Goal: Task Accomplishment & Management: Use online tool/utility

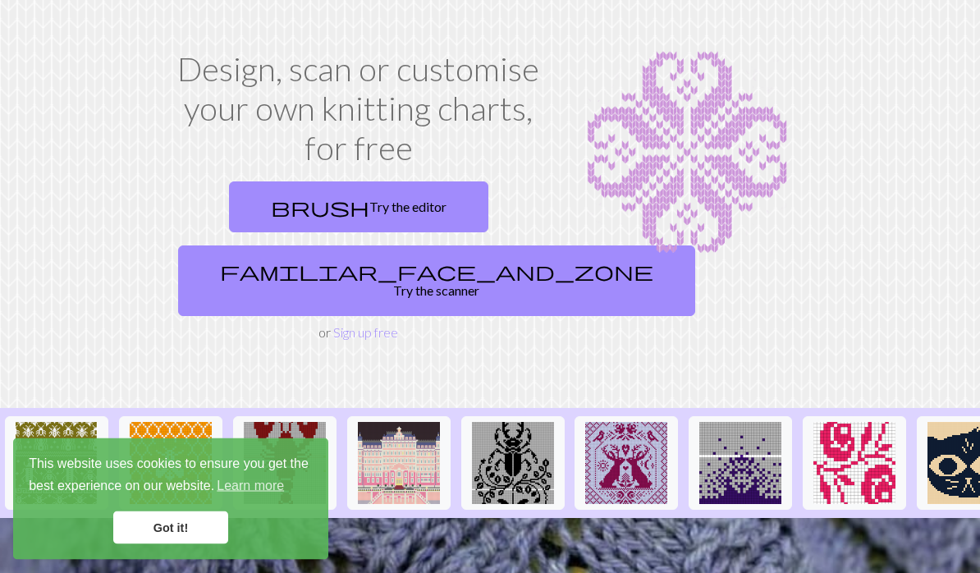
scroll to position [62, 0]
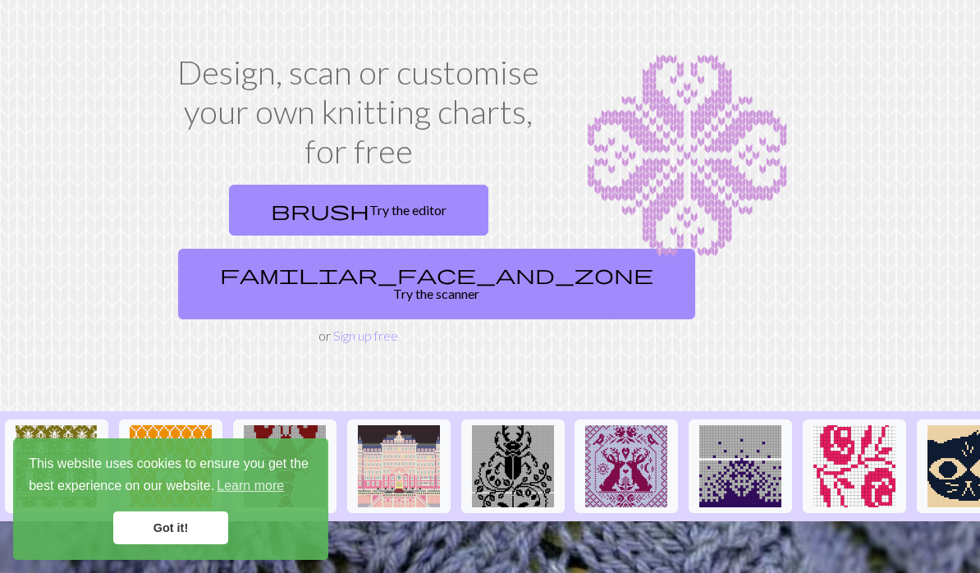
click at [166, 525] on link "Got it!" at bounding box center [170, 527] width 115 height 33
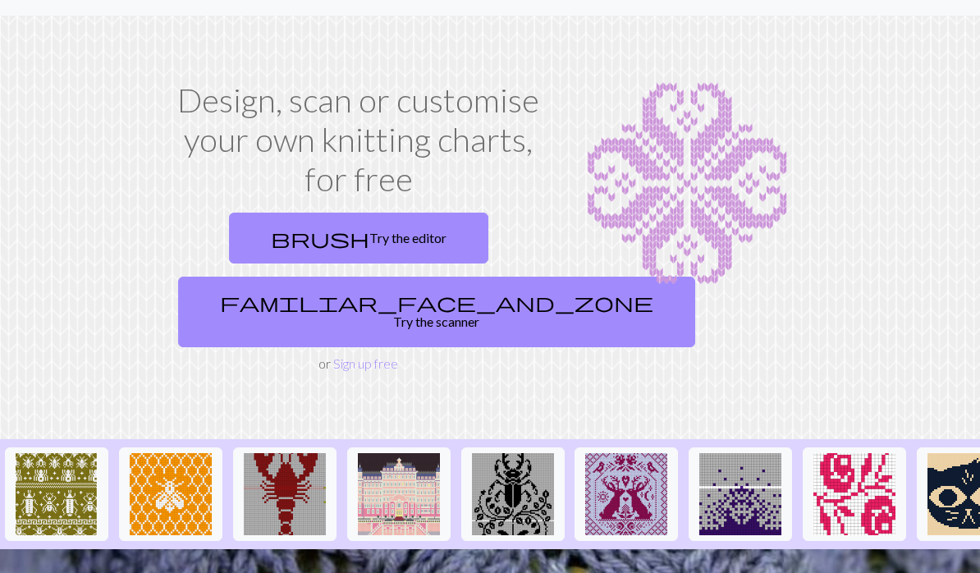
scroll to position [0, 0]
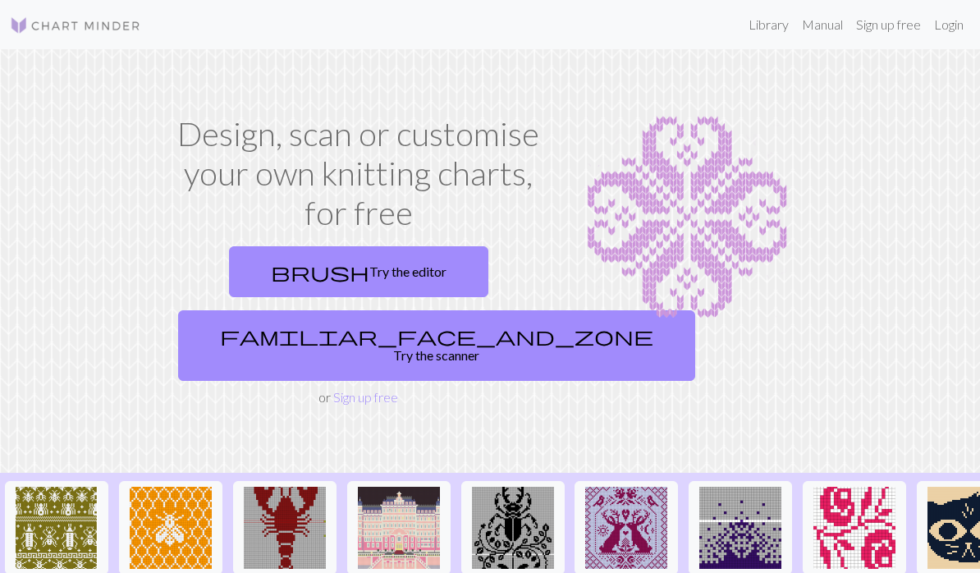
click at [753, 31] on link "Library" at bounding box center [768, 24] width 53 height 33
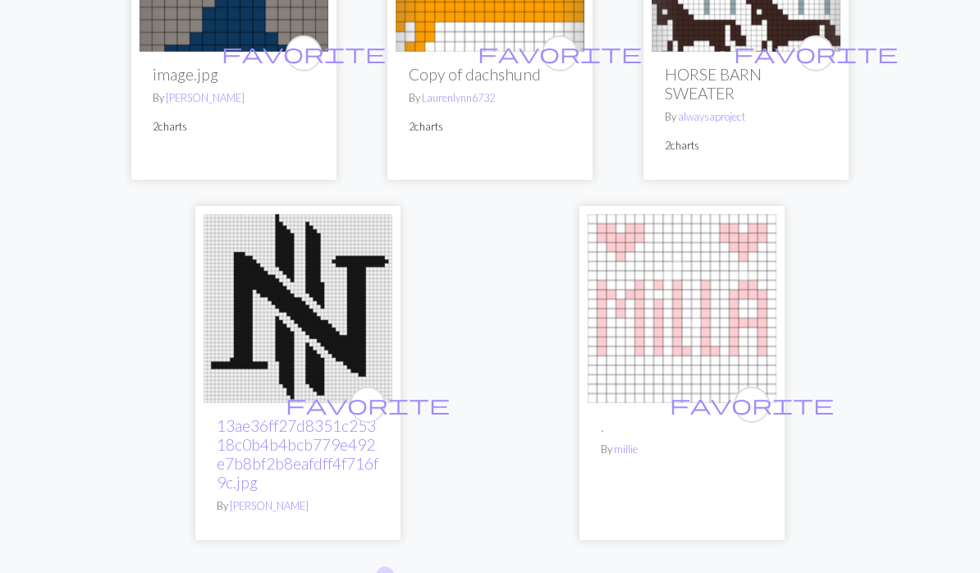
scroll to position [5505, 0]
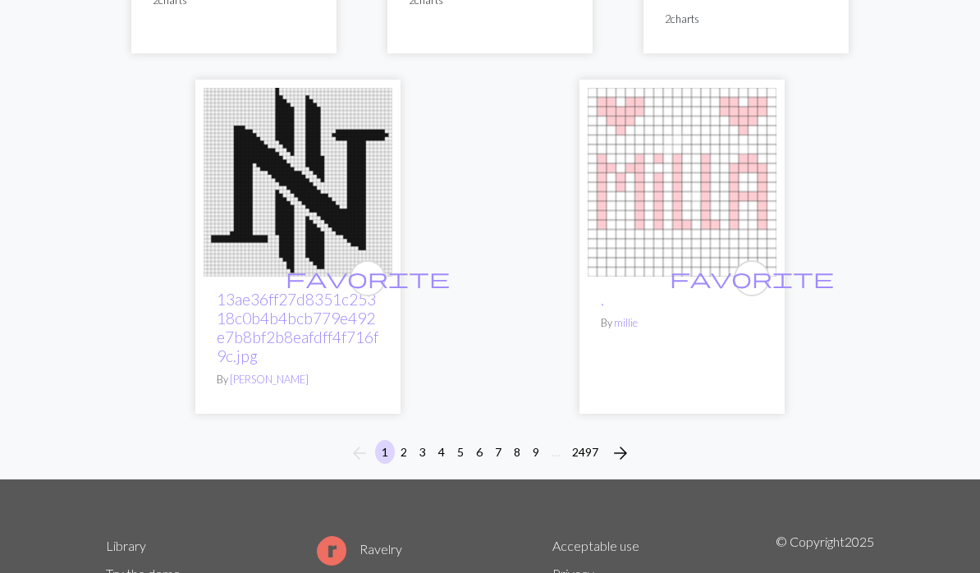
click at [398, 440] on button "2" at bounding box center [404, 452] width 20 height 24
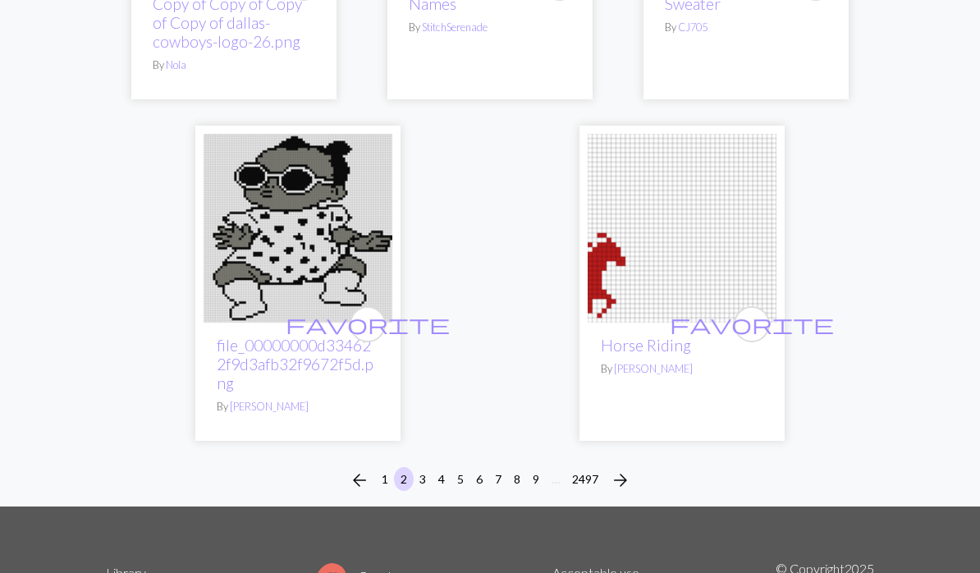
scroll to position [5549, 0]
click at [421, 467] on button "3" at bounding box center [423, 479] width 20 height 24
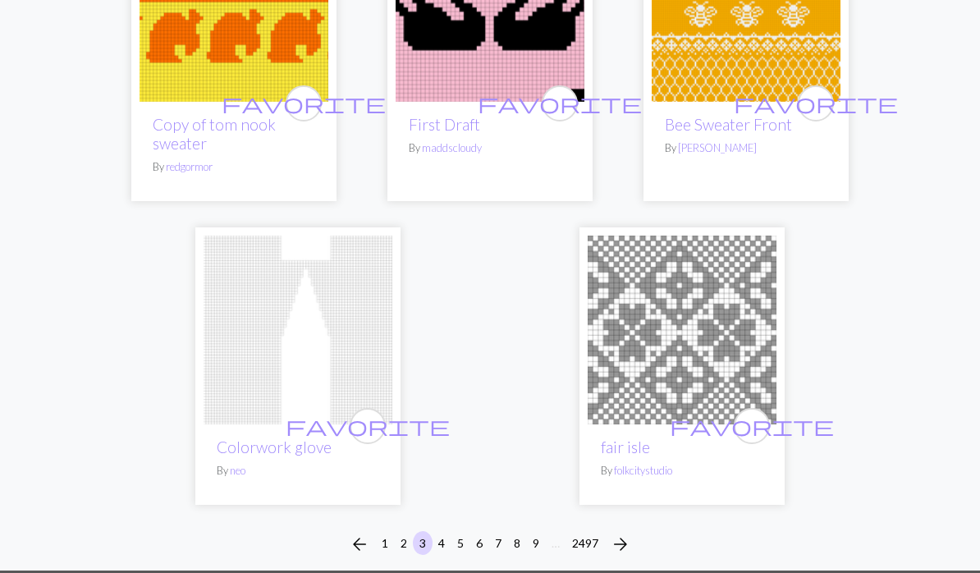
scroll to position [5196, 0]
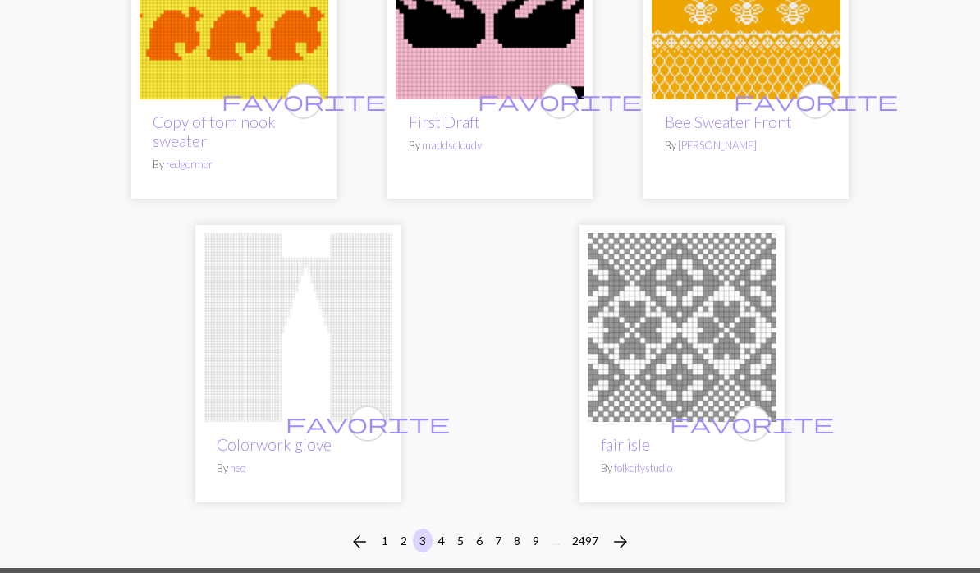
click at [443, 543] on button "4" at bounding box center [442, 541] width 20 height 24
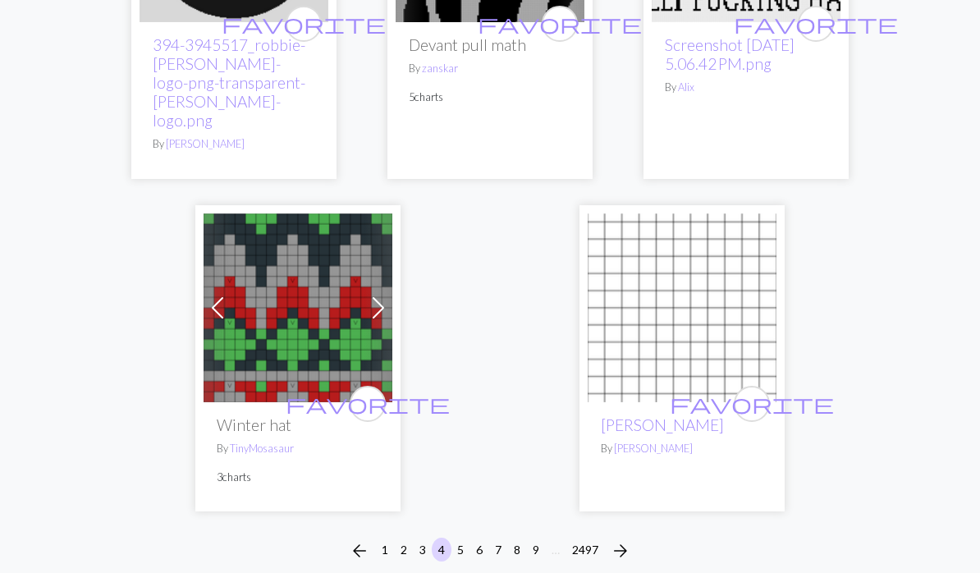
scroll to position [5462, 0]
click at [463, 538] on button "5" at bounding box center [461, 550] width 20 height 24
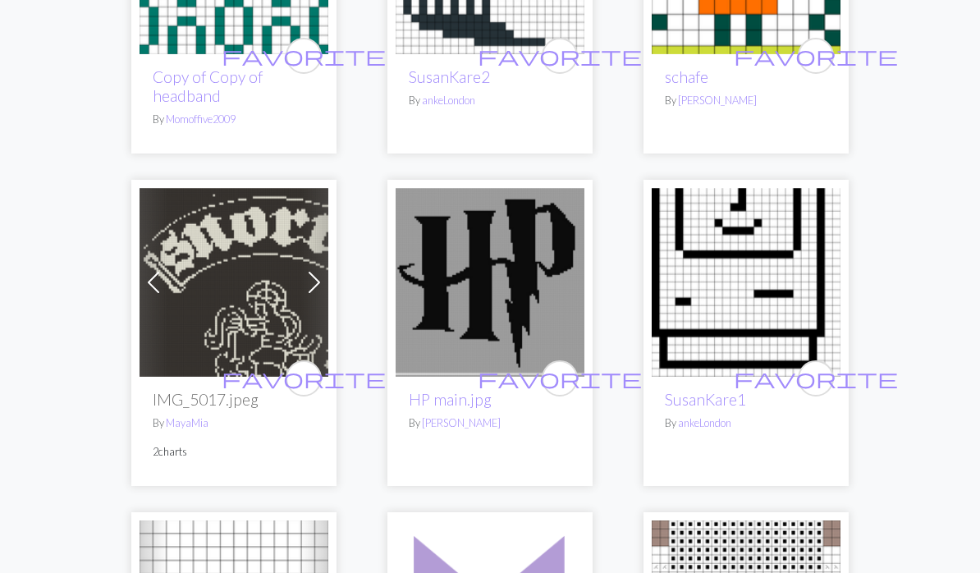
scroll to position [3539, 0]
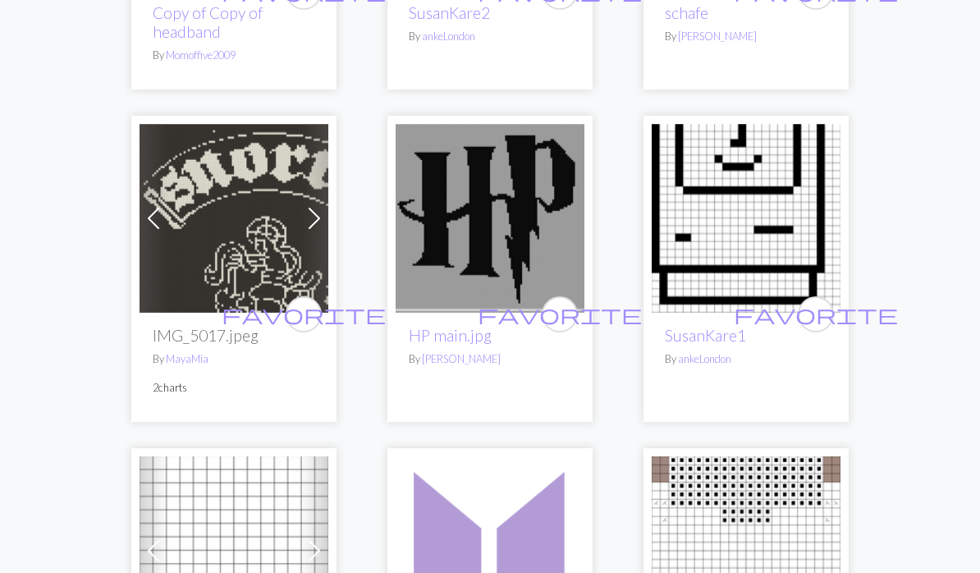
click at [424, 327] on link "HP main.jpg" at bounding box center [450, 336] width 83 height 19
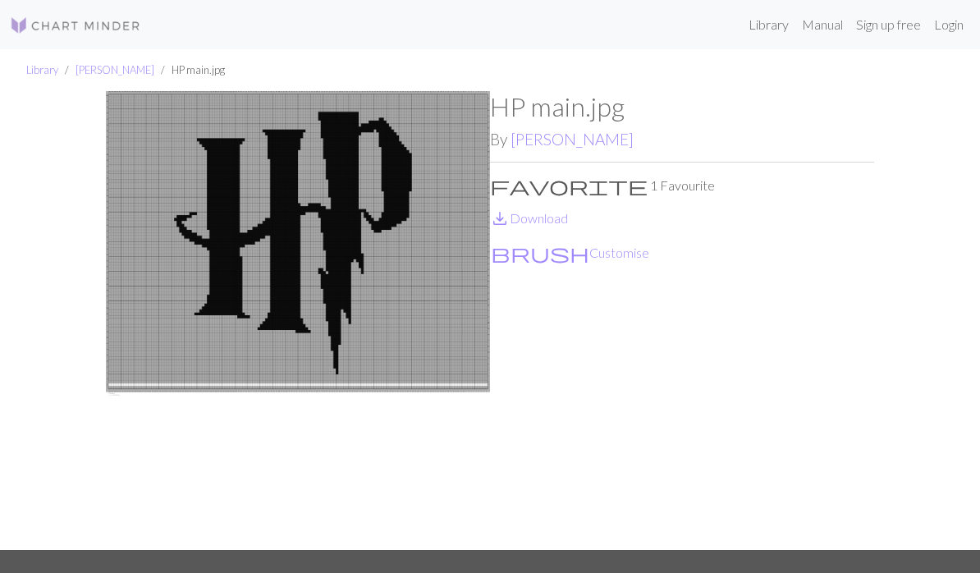
click at [518, 216] on link "save_alt Download" at bounding box center [529, 218] width 78 height 16
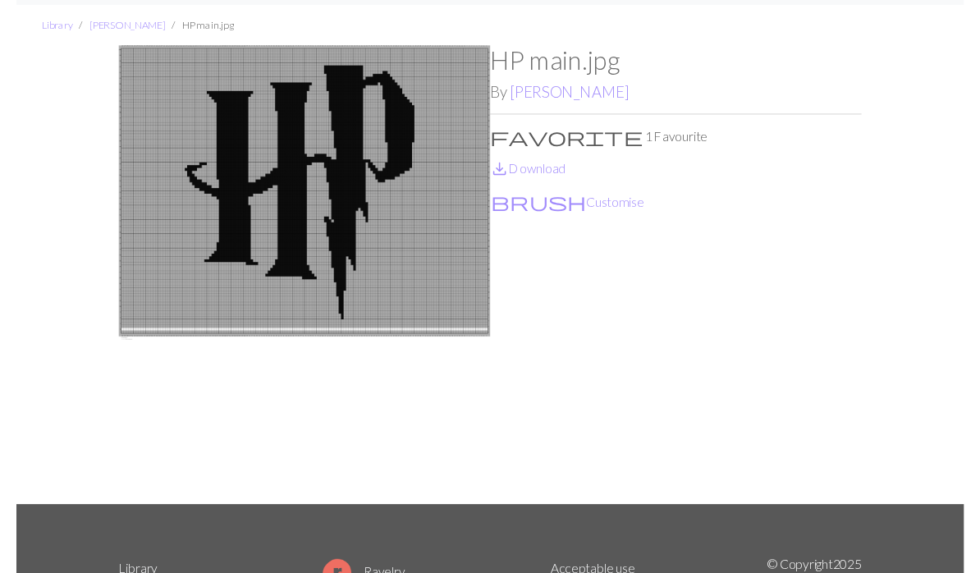
scroll to position [63, 0]
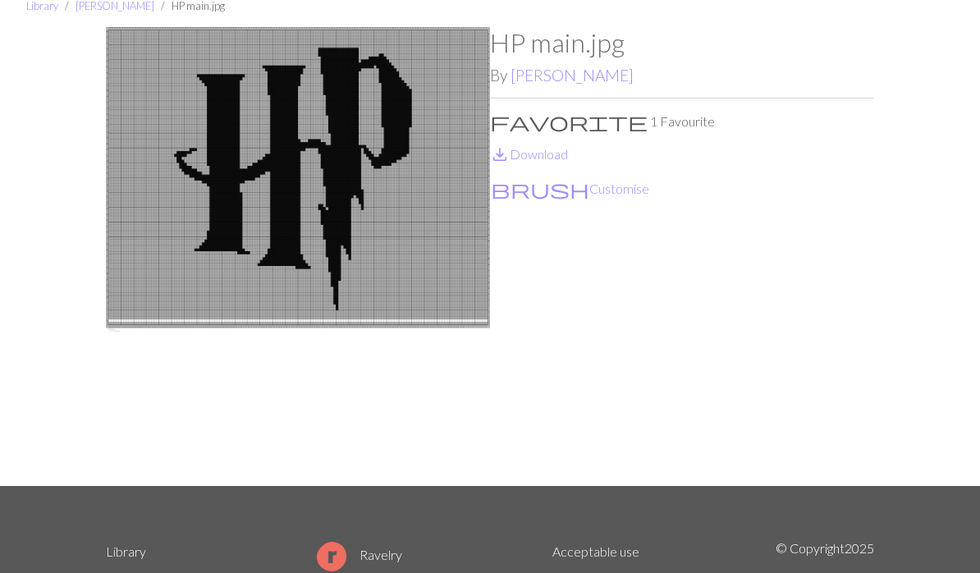
click at [608, 218] on div "HP main.jpg By [PERSON_NAME] favorite 1 Favourite save_alt Download brush Custo…" at bounding box center [682, 257] width 384 height 458
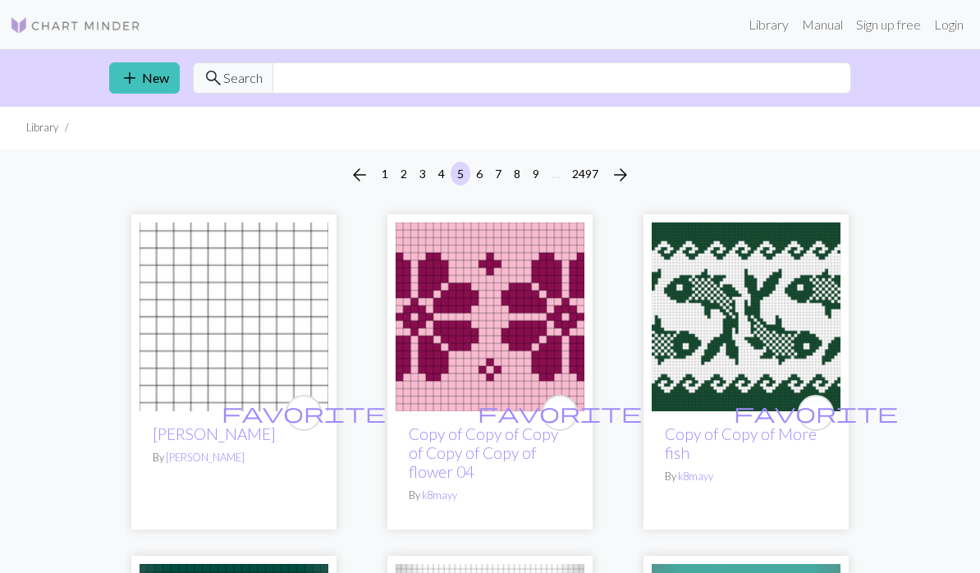
click at [77, 28] on img at bounding box center [75, 26] width 131 height 20
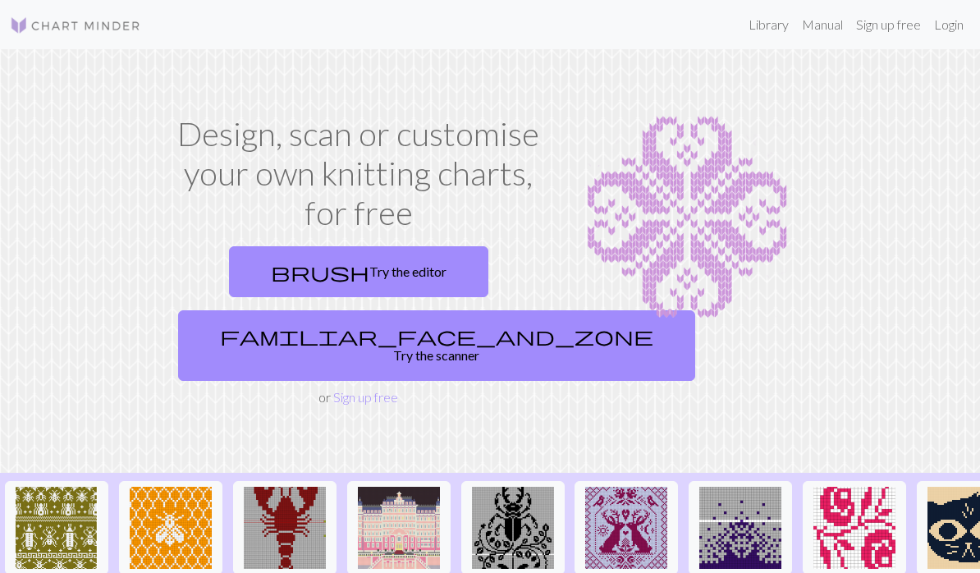
click at [649, 219] on img at bounding box center [687, 217] width 243 height 205
click at [317, 272] on span "brush" at bounding box center [320, 271] width 99 height 23
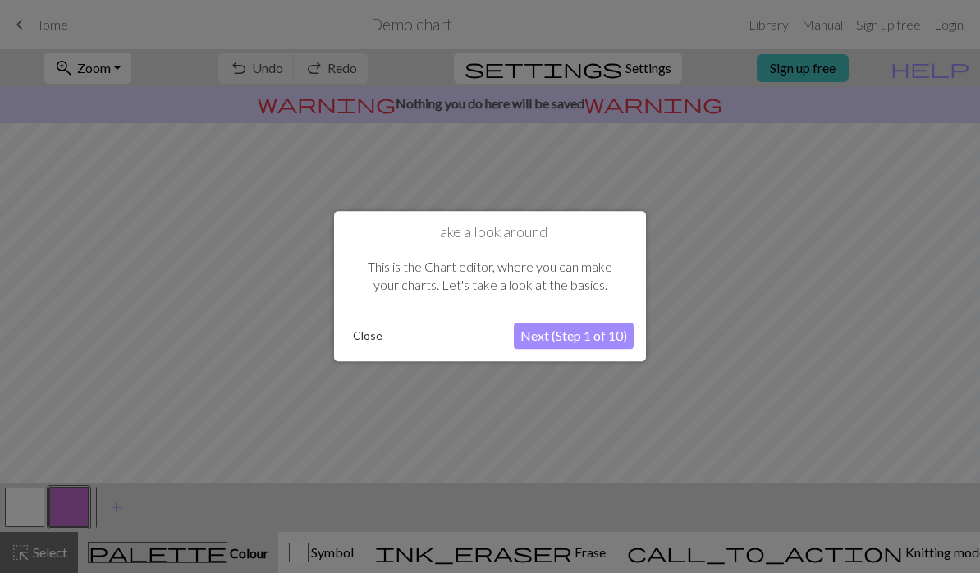
click at [538, 336] on button "Next (Step 1 of 10)" at bounding box center [574, 336] width 120 height 26
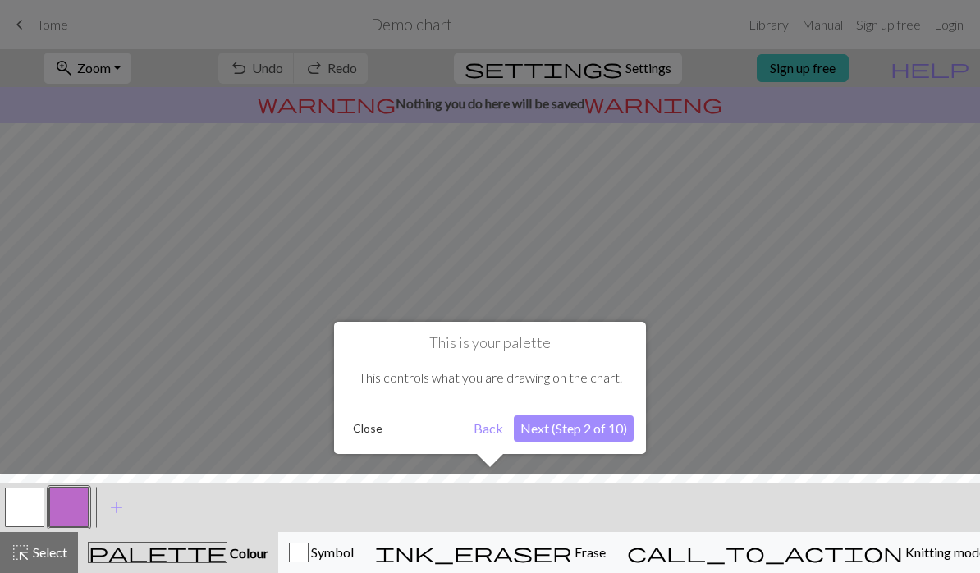
click at [534, 425] on button "Next (Step 2 of 10)" at bounding box center [574, 428] width 120 height 26
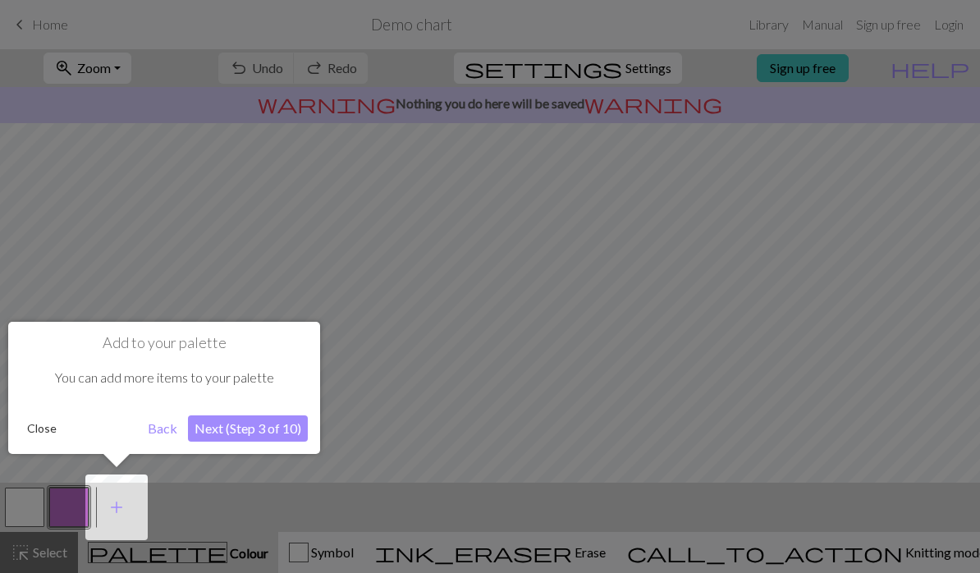
click at [224, 432] on button "Next (Step 3 of 10)" at bounding box center [248, 428] width 120 height 26
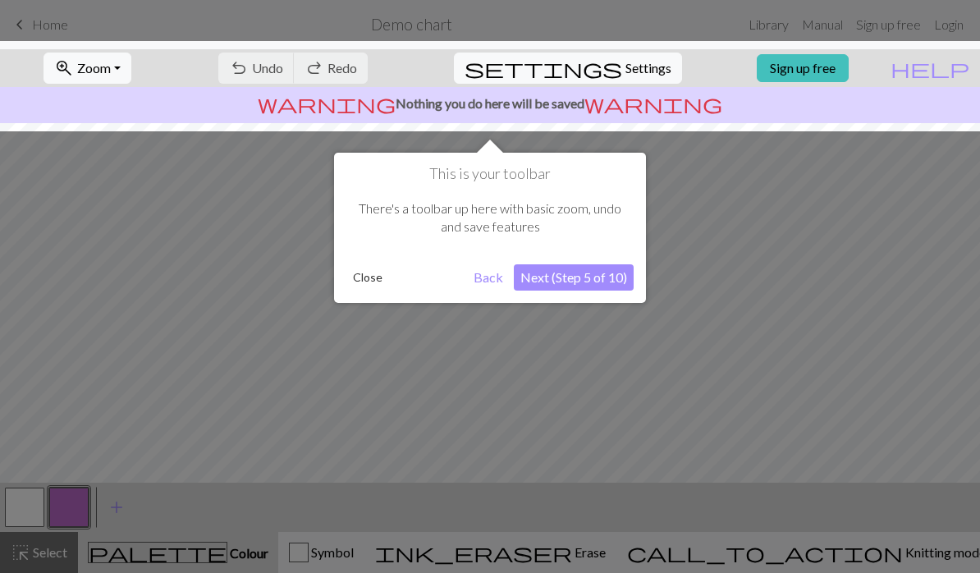
click at [531, 275] on button "Next (Step 5 of 10)" at bounding box center [574, 277] width 120 height 26
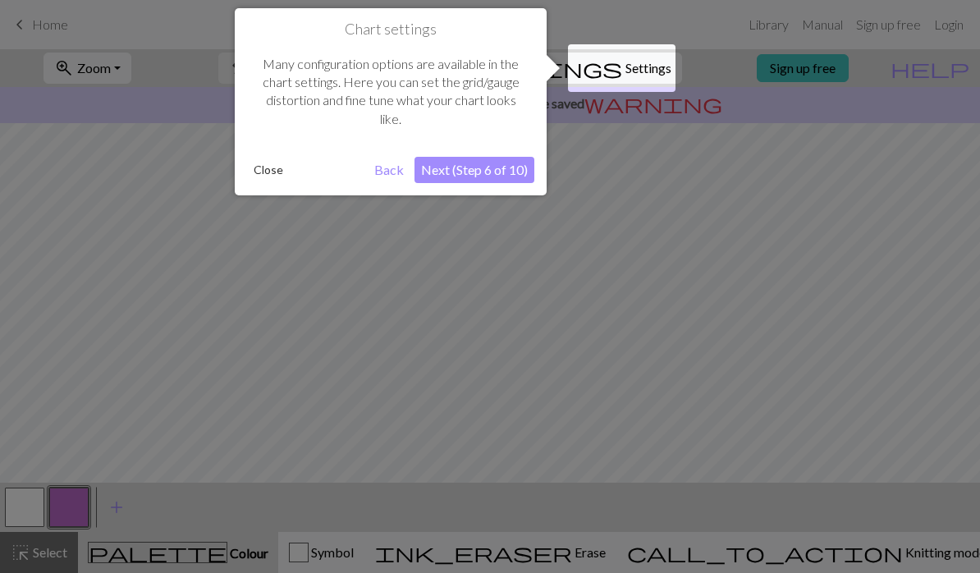
click at [461, 168] on button "Next (Step 6 of 10)" at bounding box center [475, 170] width 120 height 26
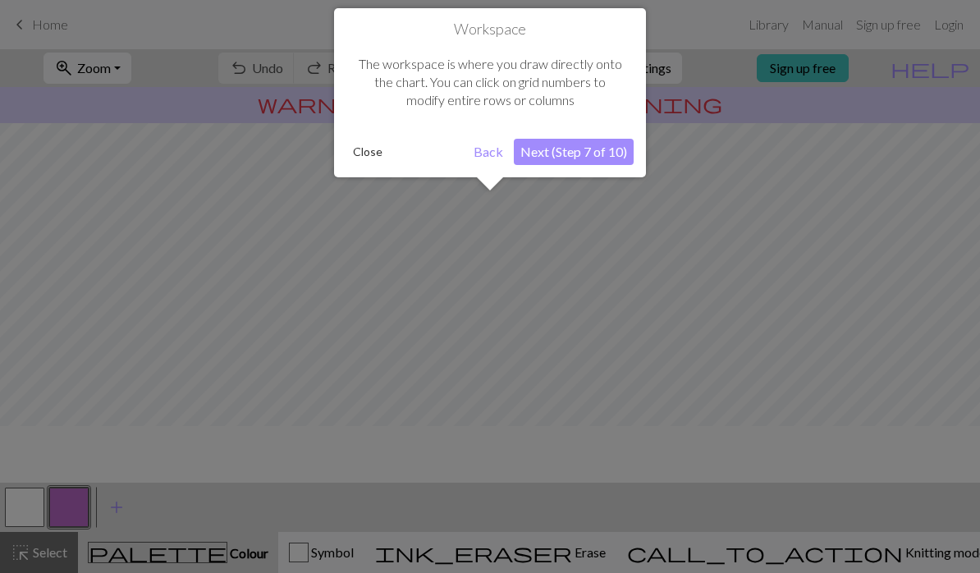
scroll to position [99, 0]
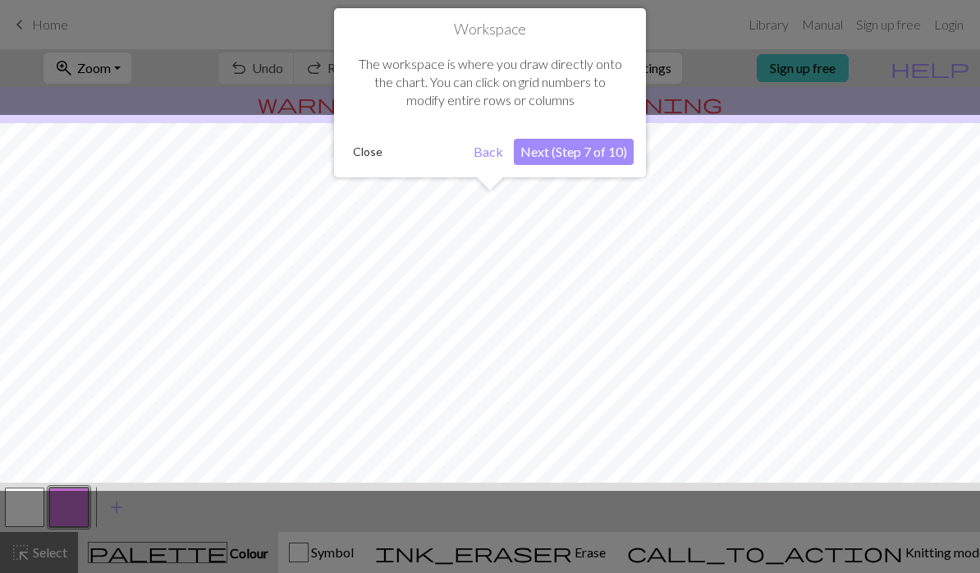
click at [541, 139] on button "Next (Step 7 of 10)" at bounding box center [574, 152] width 120 height 26
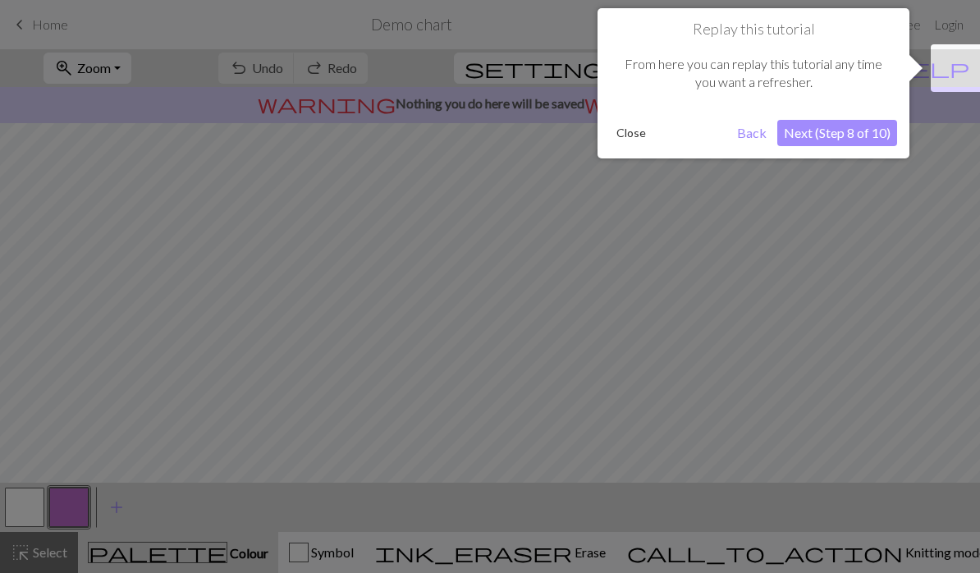
click at [796, 124] on button "Next (Step 8 of 10)" at bounding box center [838, 133] width 120 height 26
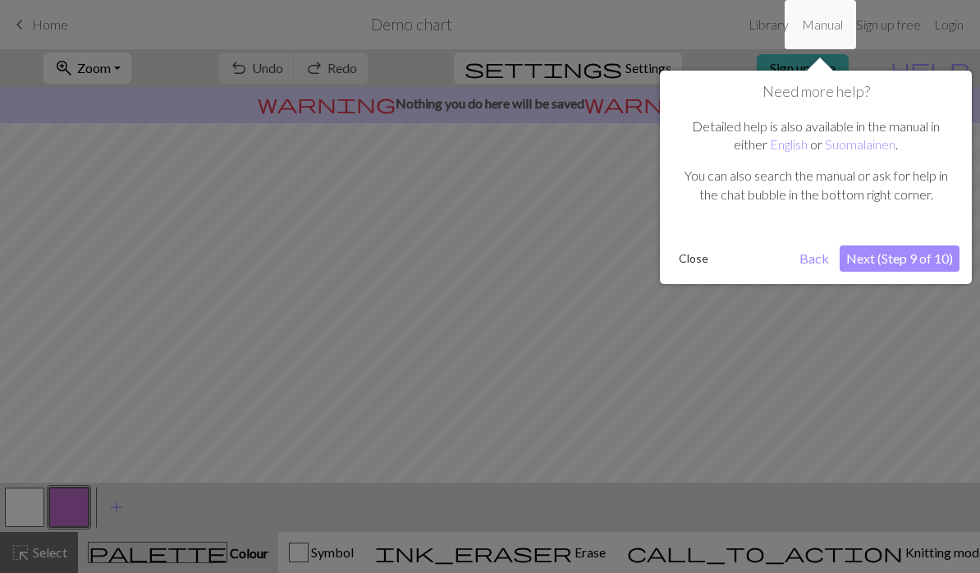
click at [852, 246] on button "Next (Step 9 of 10)" at bounding box center [900, 258] width 120 height 26
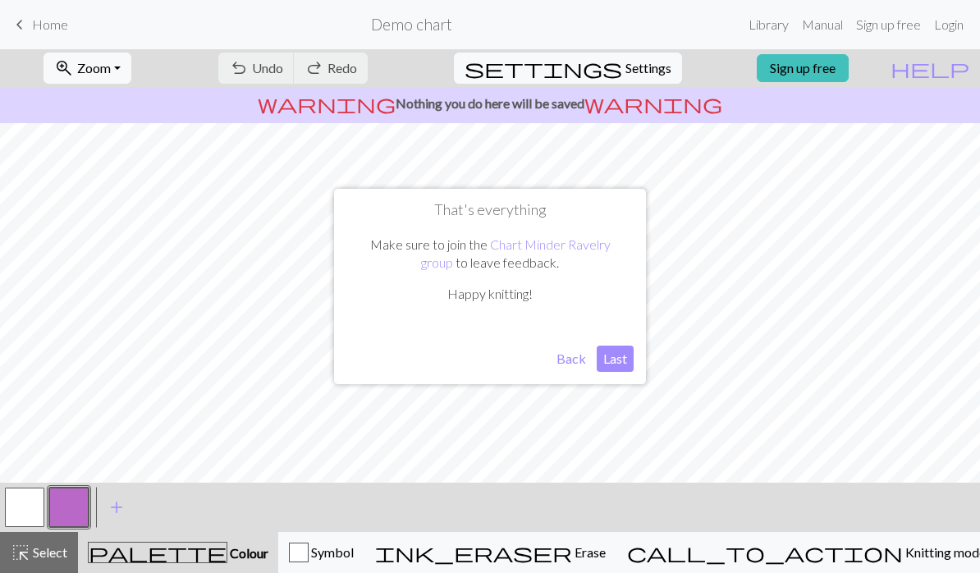
click at [617, 358] on button "Last" at bounding box center [615, 359] width 37 height 26
click at [354, 562] on div "Symbol" at bounding box center [321, 553] width 65 height 20
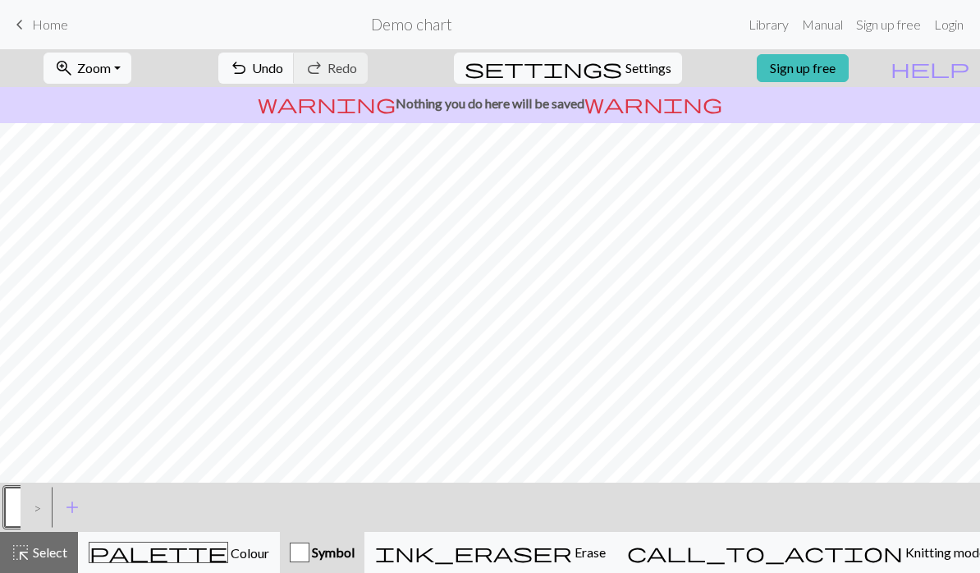
click at [310, 545] on div "button" at bounding box center [300, 553] width 20 height 20
click at [310, 552] on div "button" at bounding box center [300, 553] width 20 height 20
click at [187, 544] on div "palette Colour Colour" at bounding box center [179, 552] width 181 height 21
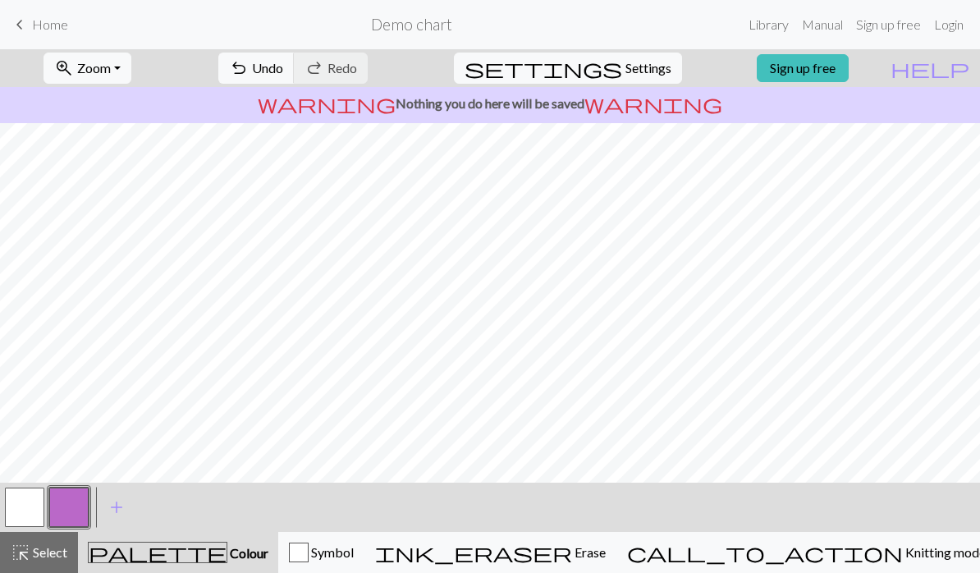
click at [17, 506] on button "button" at bounding box center [24, 507] width 39 height 39
click at [832, 545] on span "call_to_action" at bounding box center [765, 552] width 276 height 23
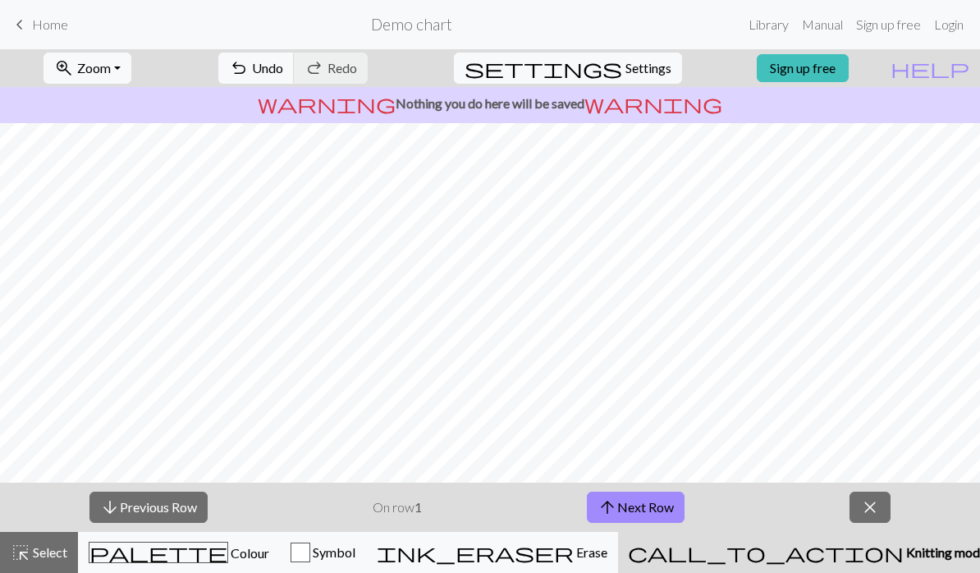
click at [603, 512] on span "arrow_upward" at bounding box center [608, 507] width 20 height 23
click at [612, 507] on span "arrow_upward" at bounding box center [608, 507] width 20 height 23
click at [365, 502] on div "arrow_downward Previous Row On row 3 arrow_upward Next Row close" at bounding box center [490, 507] width 980 height 49
click at [614, 502] on span "arrow_upward" at bounding box center [608, 507] width 20 height 23
click at [133, 521] on button "arrow_downward Previous Row" at bounding box center [148, 507] width 118 height 31
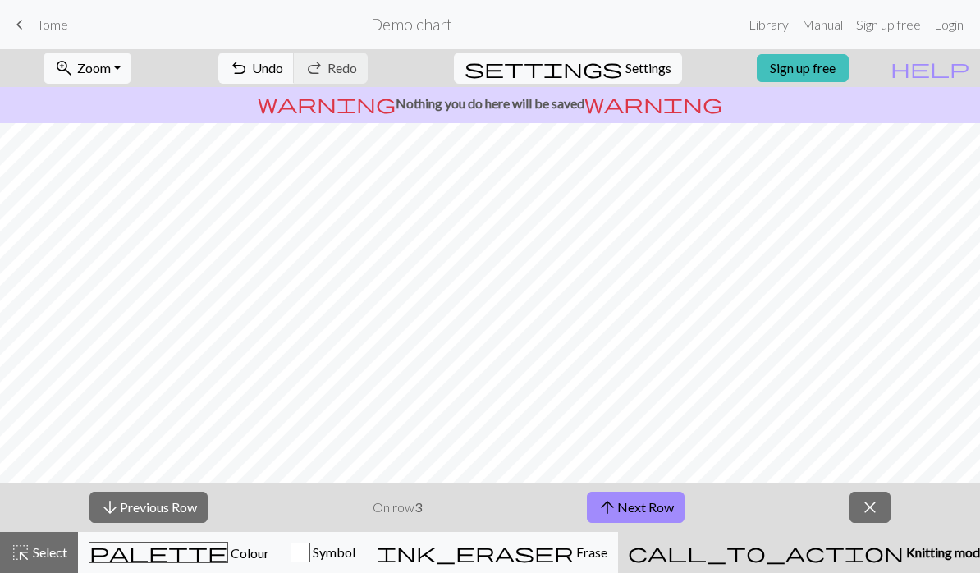
click at [133, 521] on button "arrow_downward Previous Row" at bounding box center [148, 507] width 118 height 31
click at [125, 514] on button "arrow_downward Previous Row" at bounding box center [148, 507] width 118 height 31
click at [877, 509] on span "close" at bounding box center [870, 507] width 20 height 23
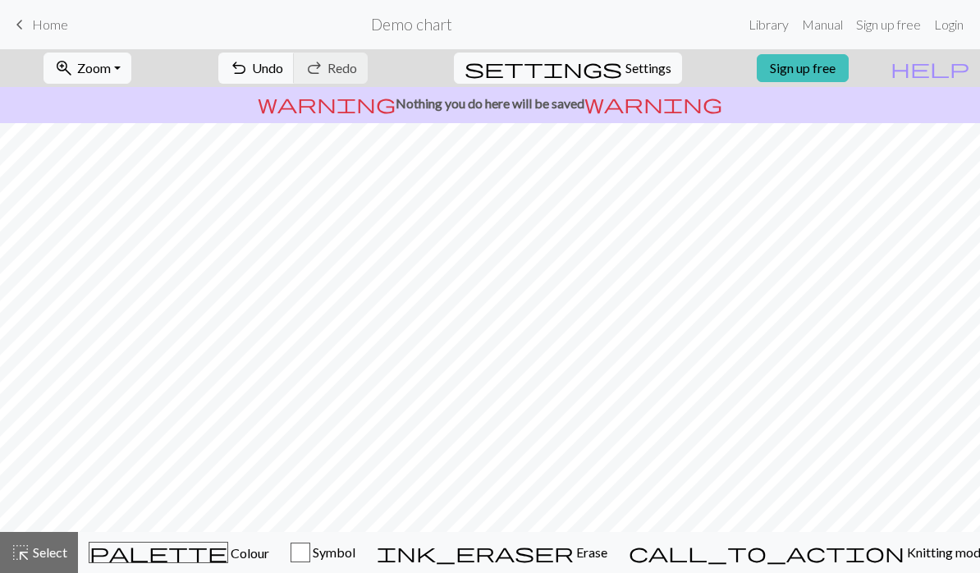
click at [874, 22] on link "Sign up free" at bounding box center [889, 24] width 78 height 33
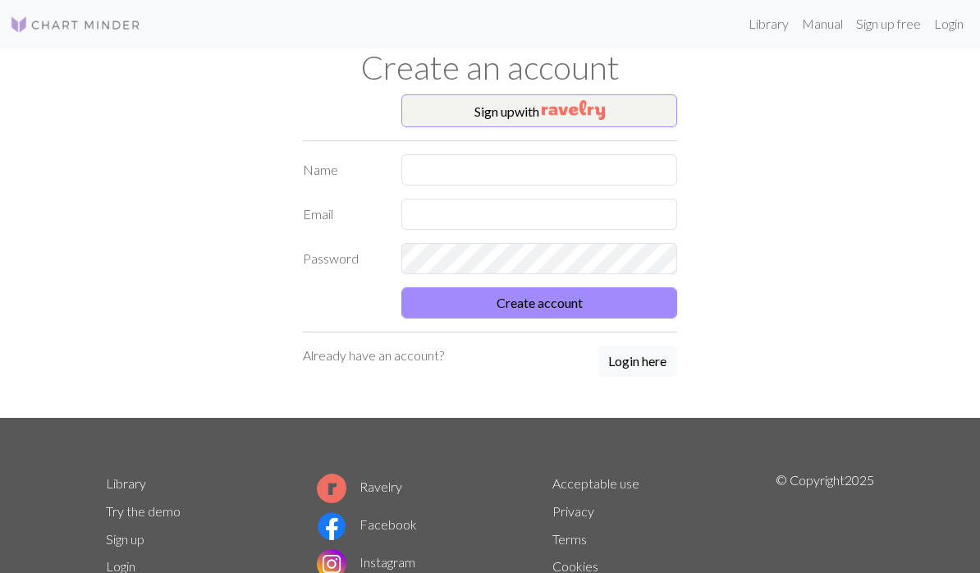
click at [437, 105] on button "Sign up with" at bounding box center [539, 110] width 276 height 33
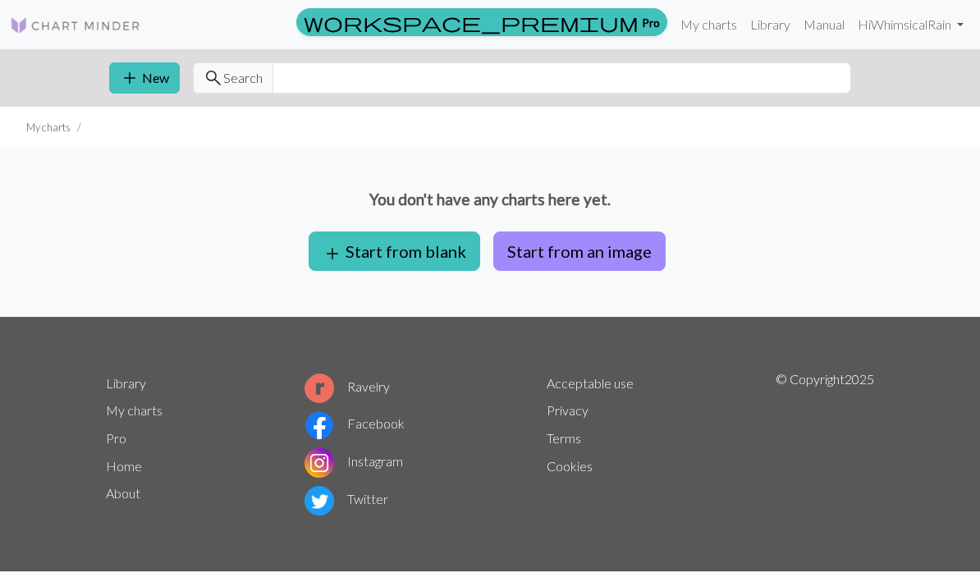
click at [365, 246] on button "add Start from blank" at bounding box center [395, 251] width 172 height 39
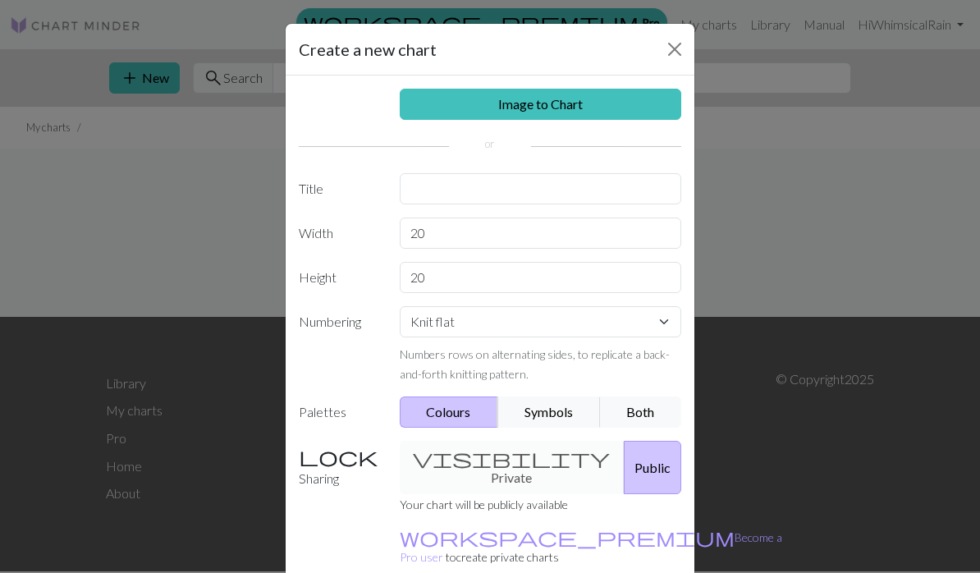
click at [672, 44] on button "Close" at bounding box center [675, 49] width 26 height 26
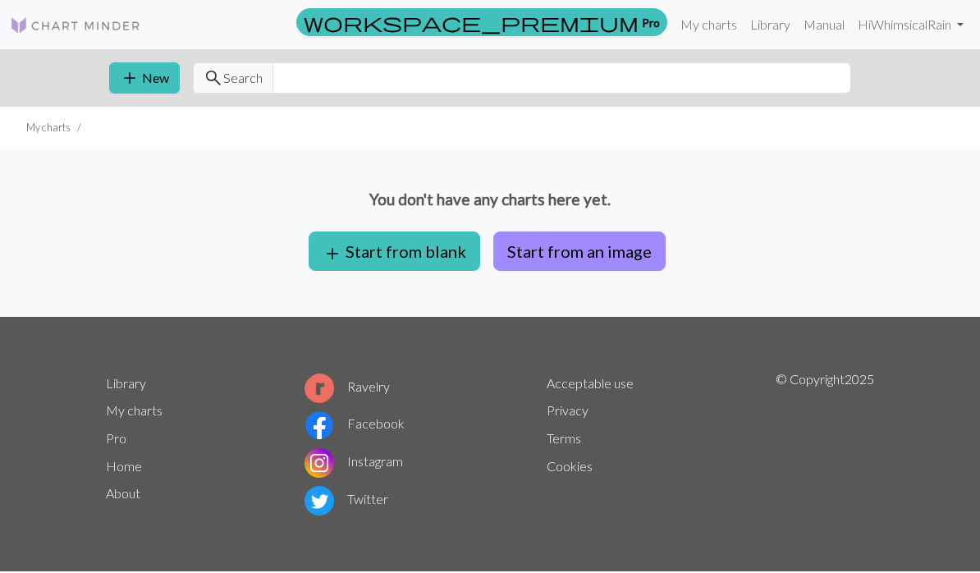
click at [544, 252] on button "Start from an image" at bounding box center [579, 251] width 172 height 39
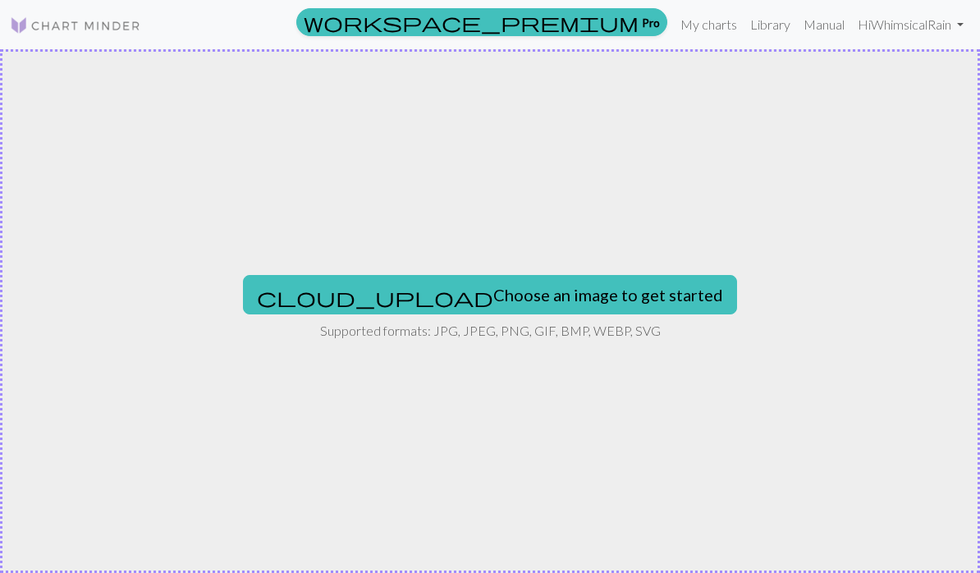
click at [397, 300] on button "cloud_upload Choose an image to get started" at bounding box center [490, 294] width 494 height 39
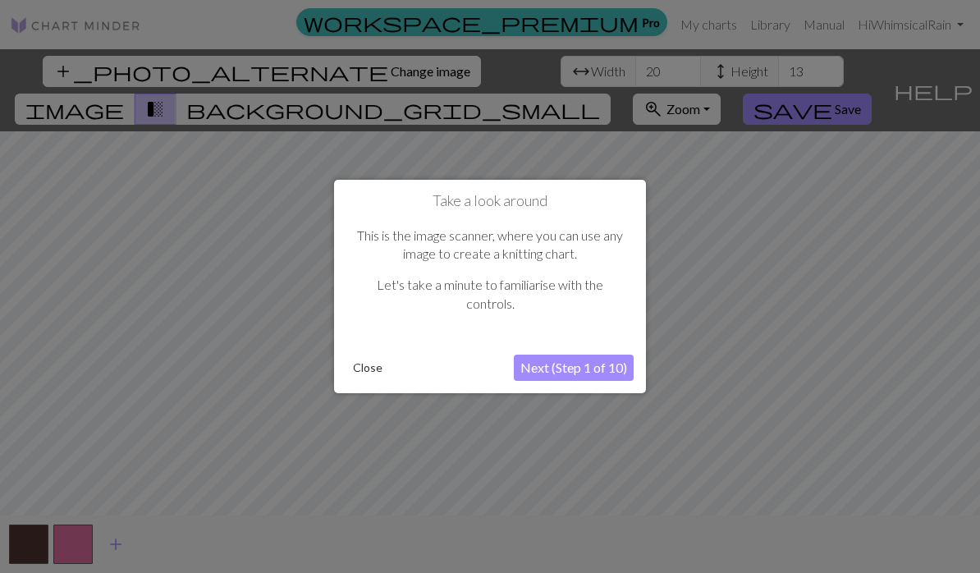
click at [532, 366] on button "Next (Step 1 of 10)" at bounding box center [574, 368] width 120 height 26
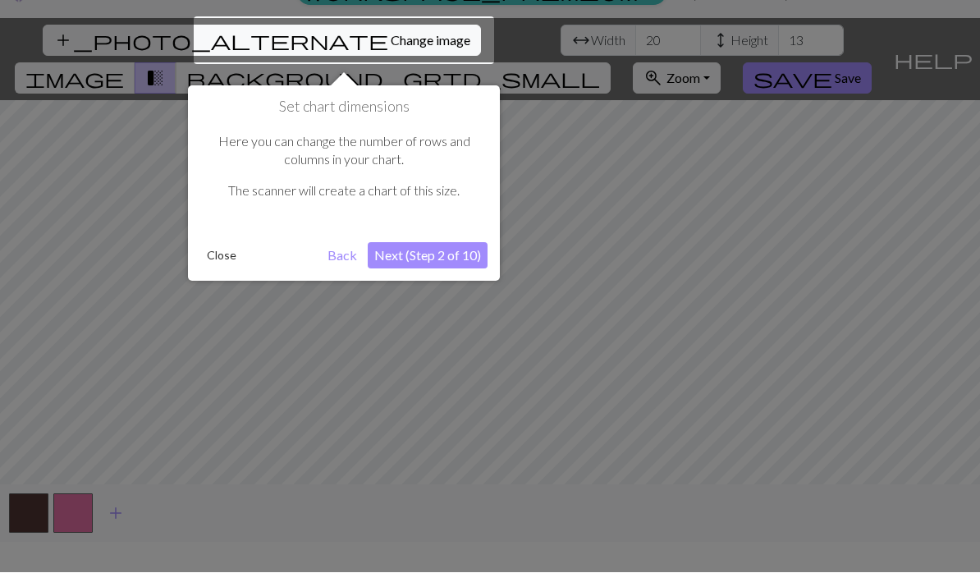
scroll to position [31, 0]
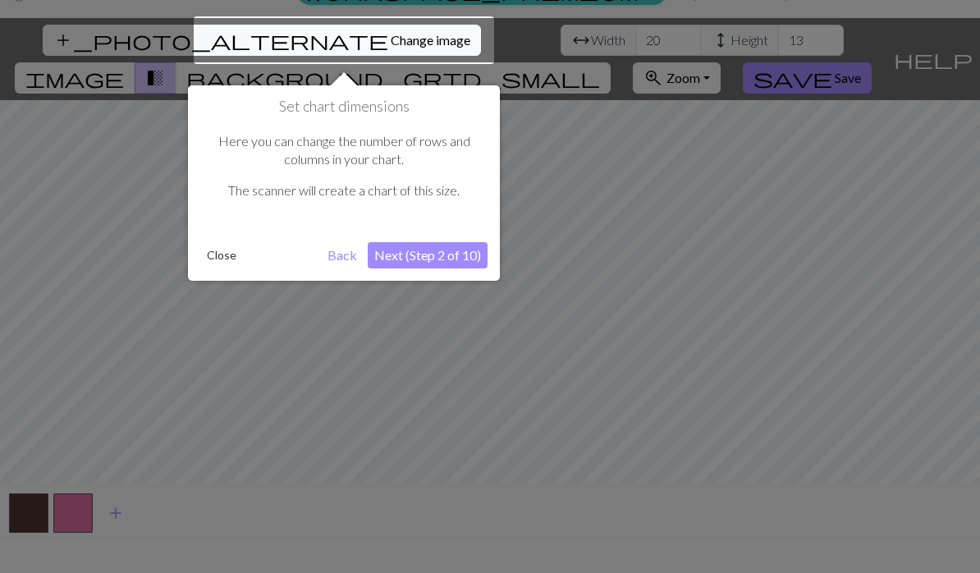
click at [383, 255] on button "Next (Step 2 of 10)" at bounding box center [428, 255] width 120 height 26
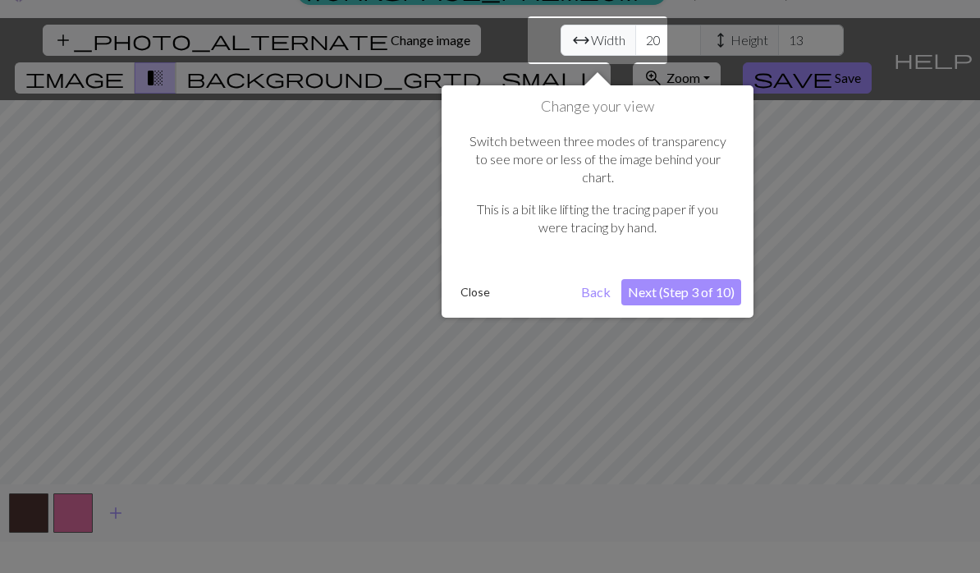
click at [643, 279] on button "Next (Step 3 of 10)" at bounding box center [682, 292] width 120 height 26
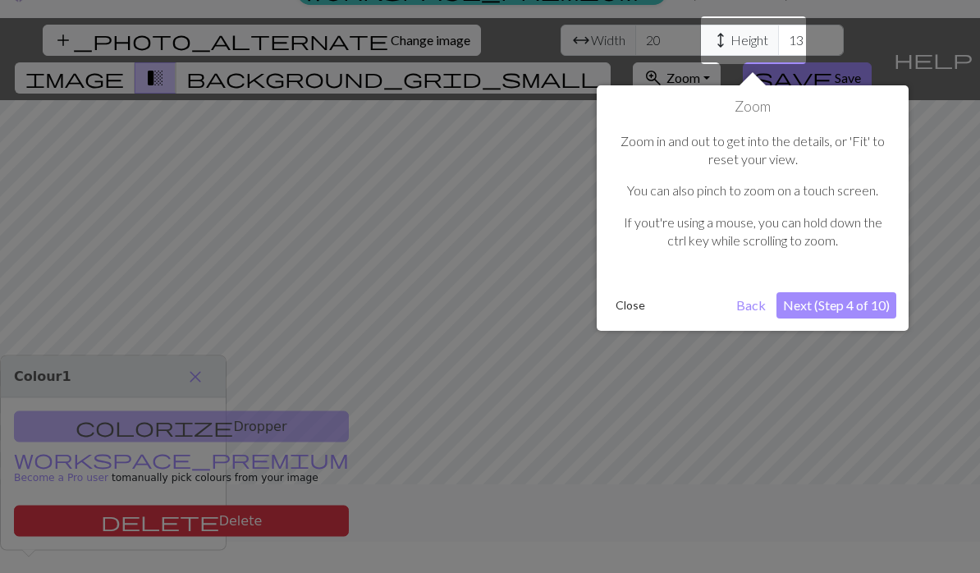
click at [811, 299] on button "Next (Step 4 of 10)" at bounding box center [837, 305] width 120 height 26
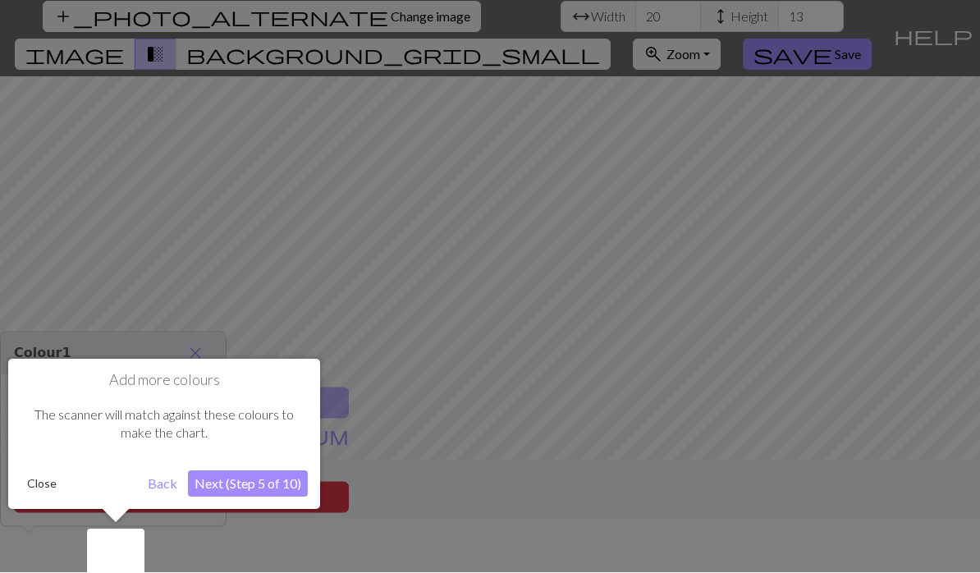
scroll to position [64, 0]
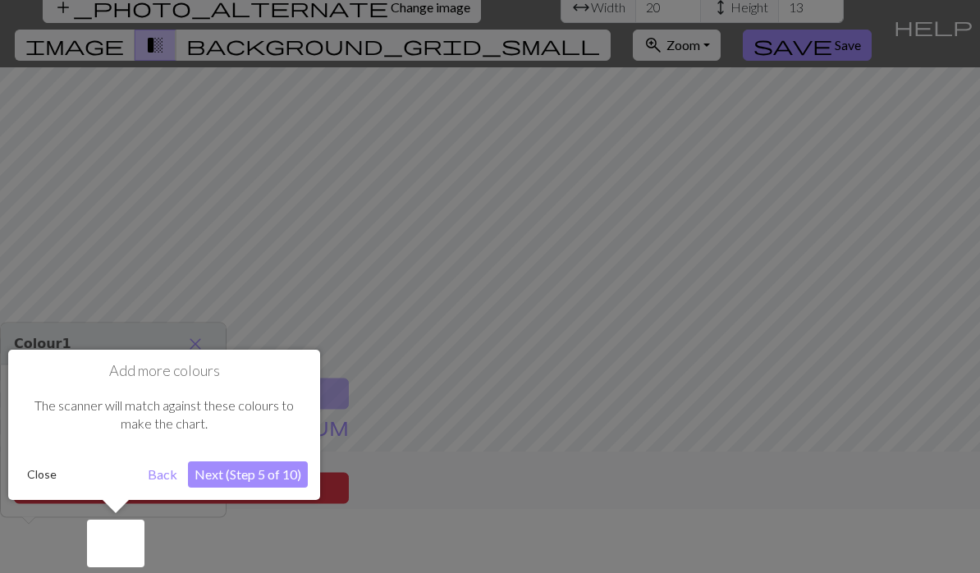
click at [218, 476] on button "Next (Step 5 of 10)" at bounding box center [248, 474] width 120 height 26
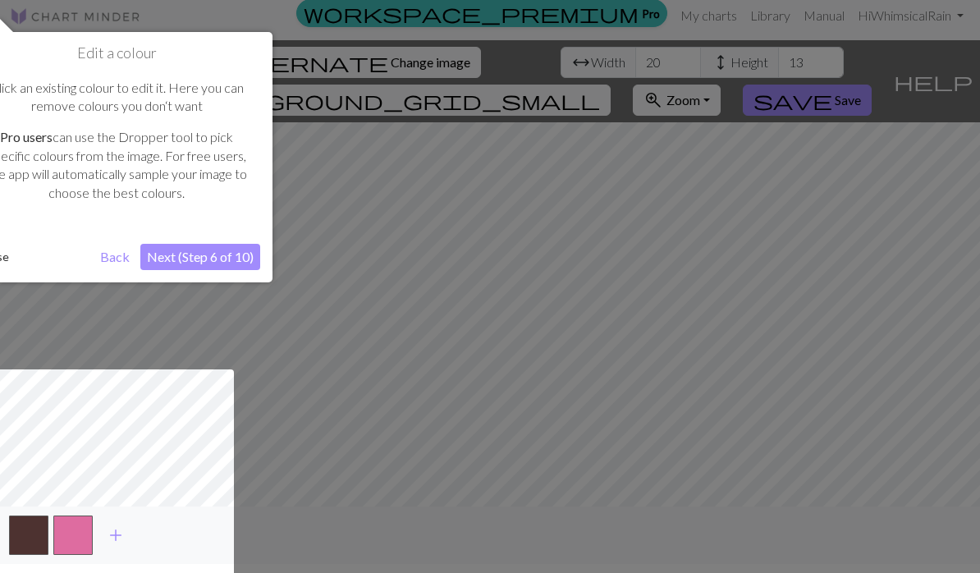
scroll to position [0, 0]
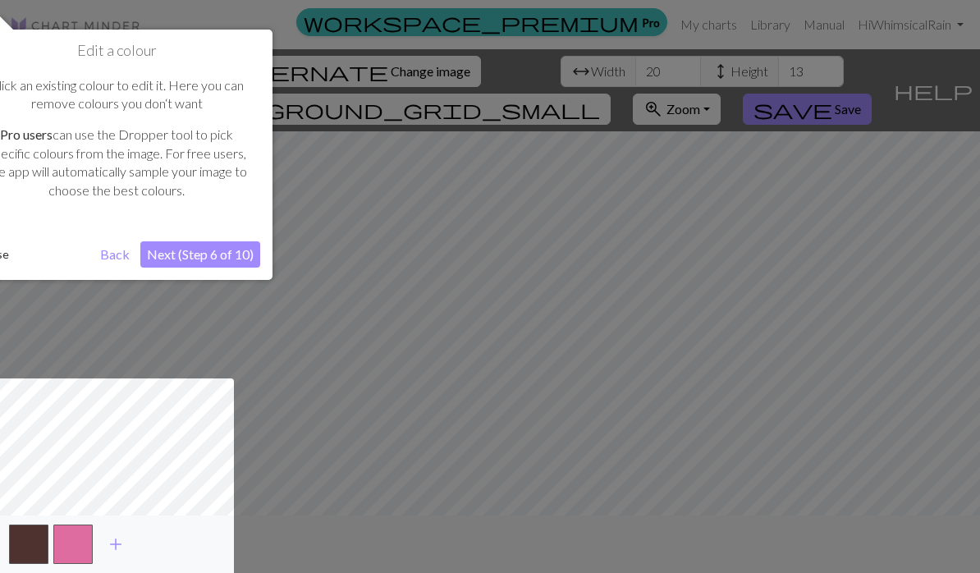
click at [186, 243] on button "Next (Step 6 of 10)" at bounding box center [200, 254] width 120 height 26
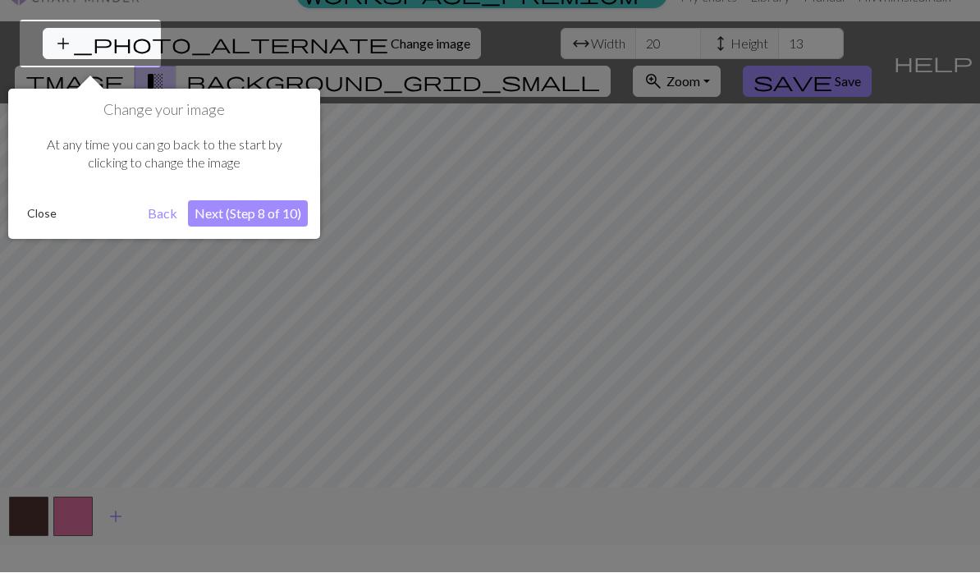
scroll to position [31, 0]
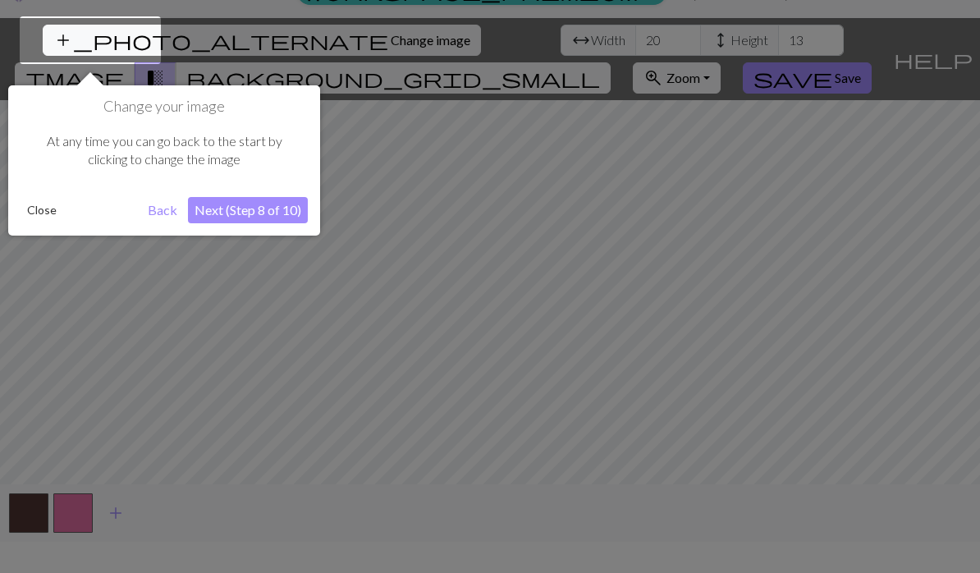
click at [206, 205] on button "Next (Step 8 of 10)" at bounding box center [248, 210] width 120 height 26
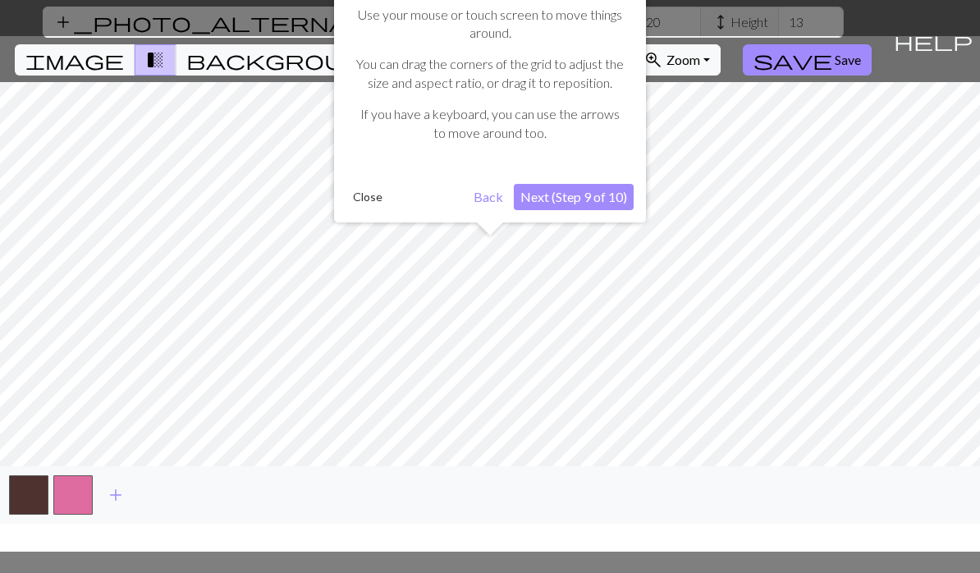
scroll to position [0, 0]
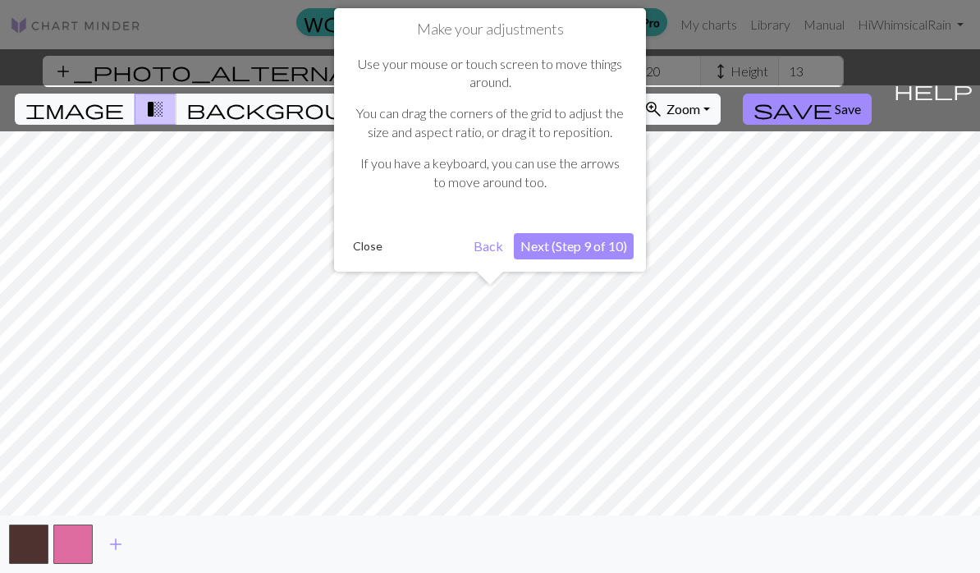
click at [542, 238] on button "Next (Step 9 of 10)" at bounding box center [574, 246] width 120 height 26
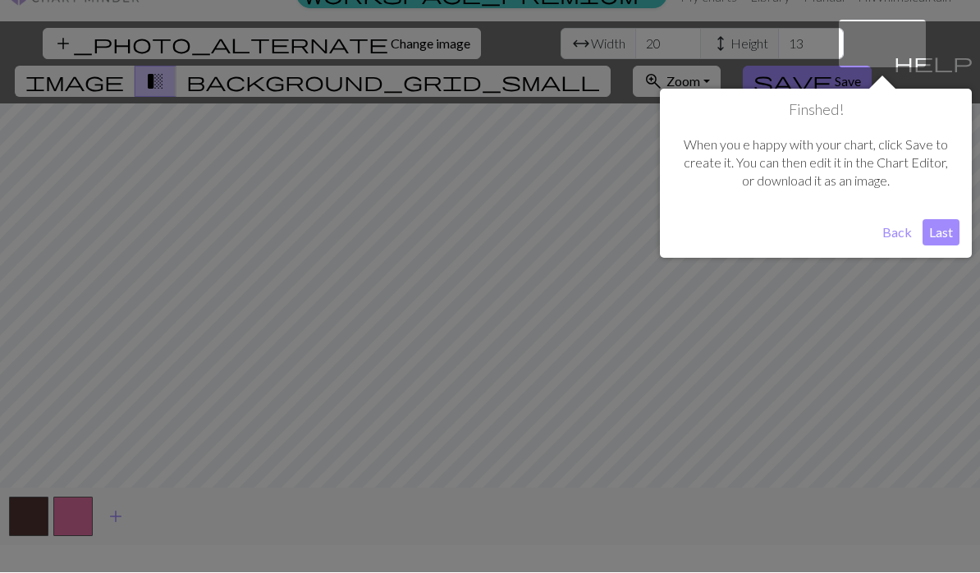
scroll to position [31, 0]
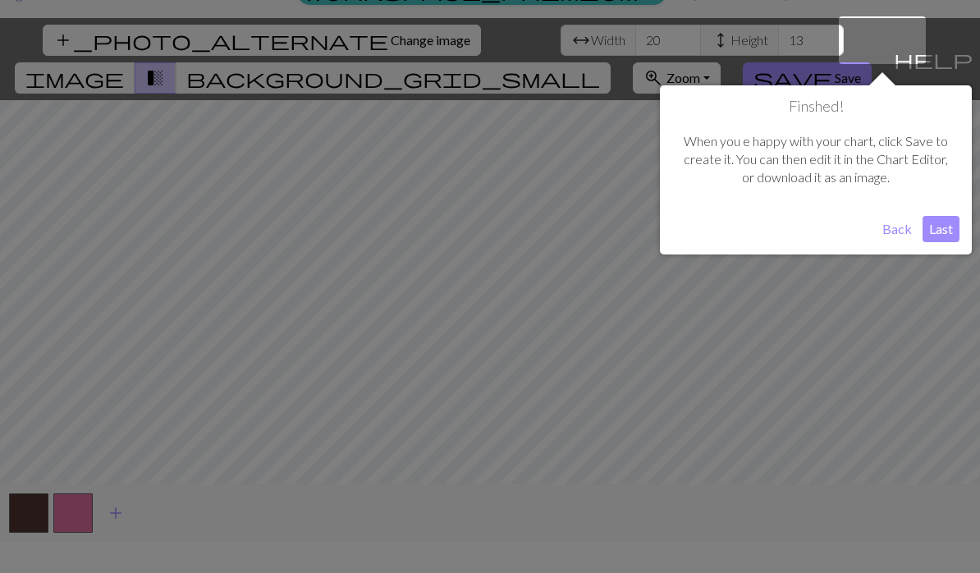
click at [934, 225] on button "Last" at bounding box center [941, 229] width 37 height 26
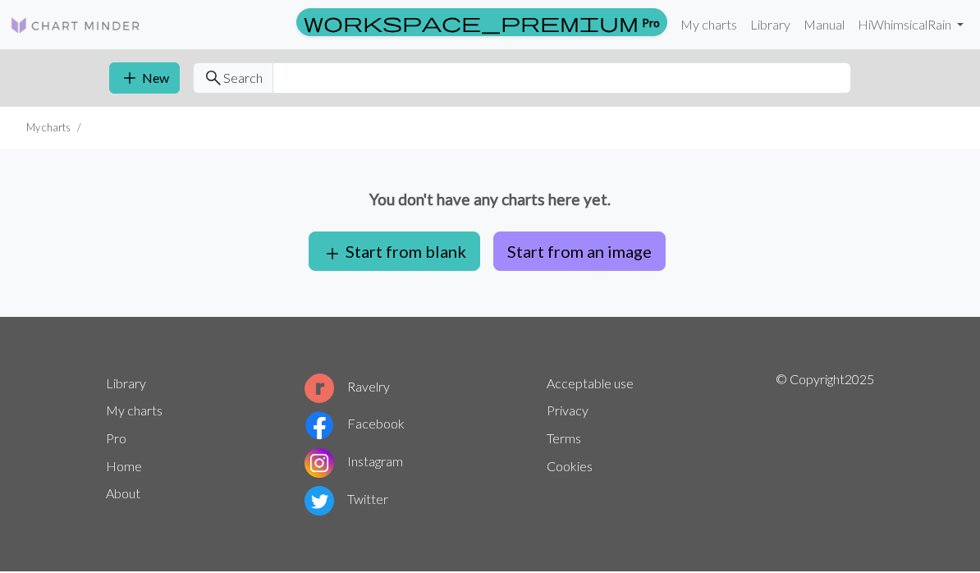
click at [348, 245] on button "add Start from blank" at bounding box center [395, 251] width 172 height 39
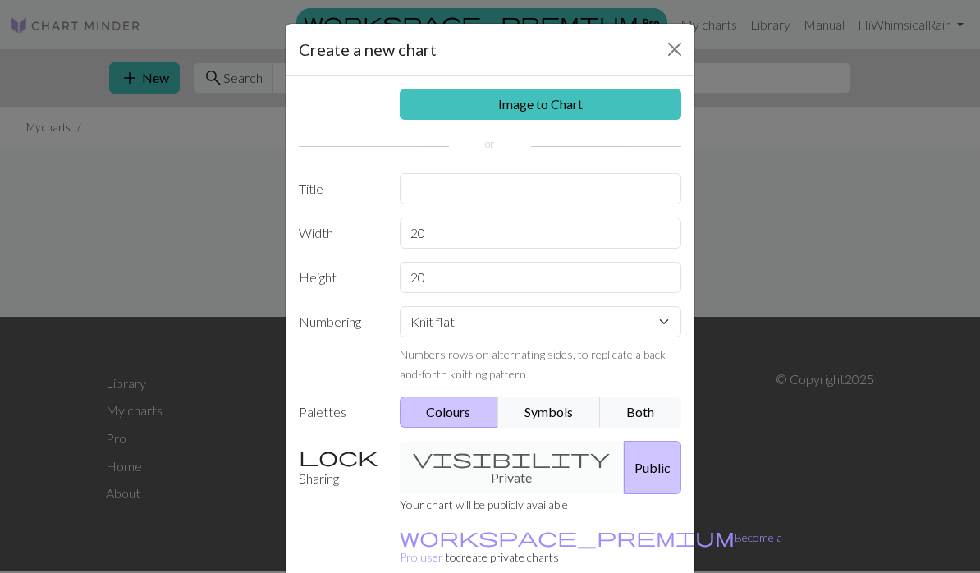
click at [676, 49] on button "Close" at bounding box center [675, 49] width 26 height 26
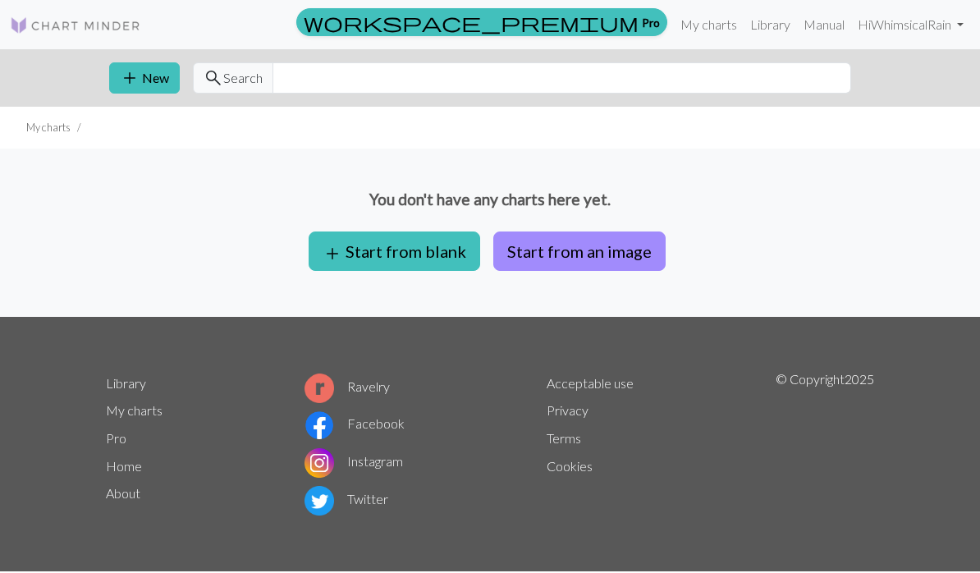
click at [331, 381] on img at bounding box center [320, 389] width 30 height 30
